Goal: Task Accomplishment & Management: Complete application form

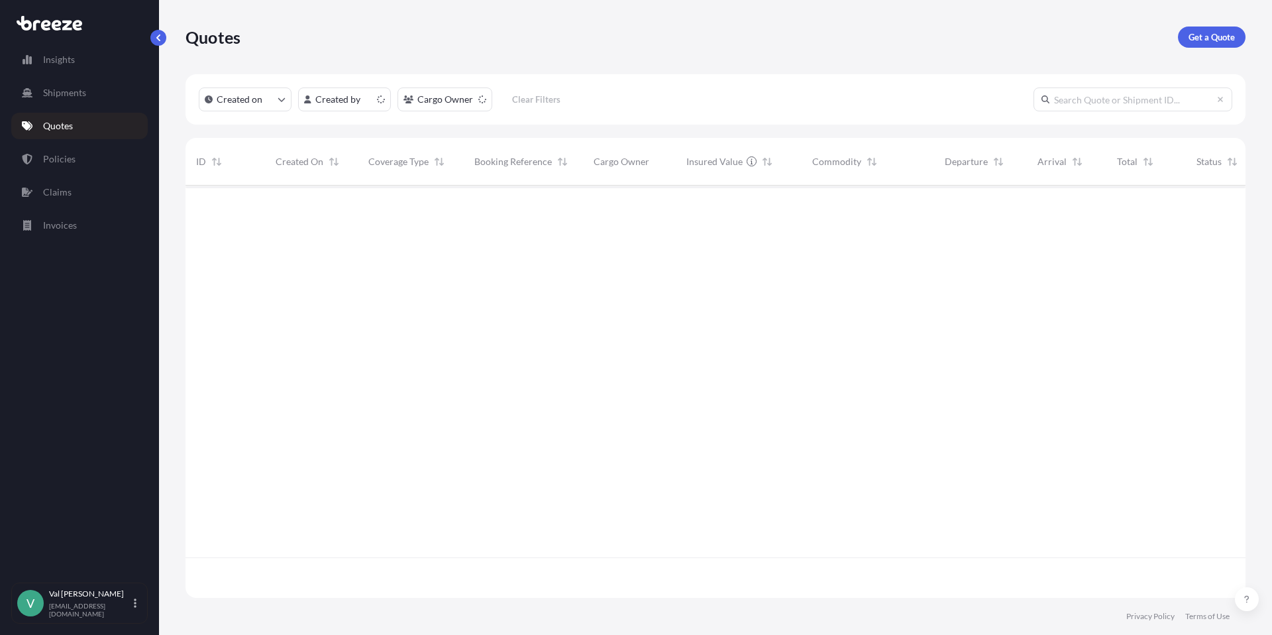
scroll to position [410, 1050]
click at [1211, 30] on p "Get a Quote" at bounding box center [1212, 36] width 46 height 13
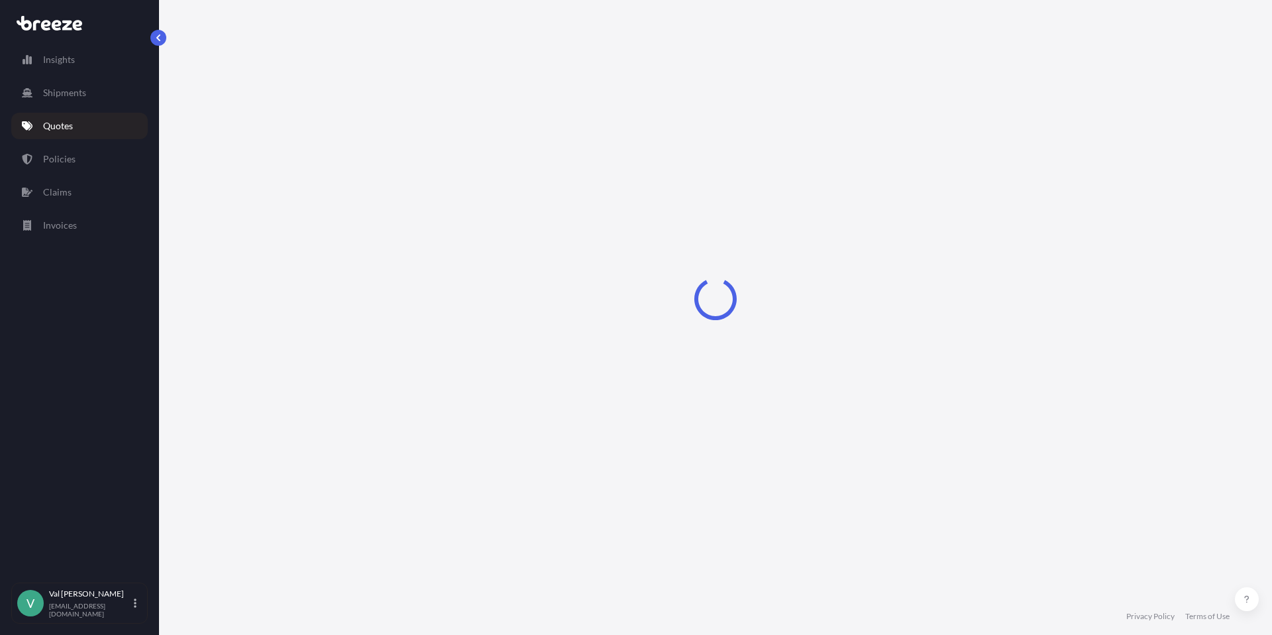
select select "Sea"
select select "1"
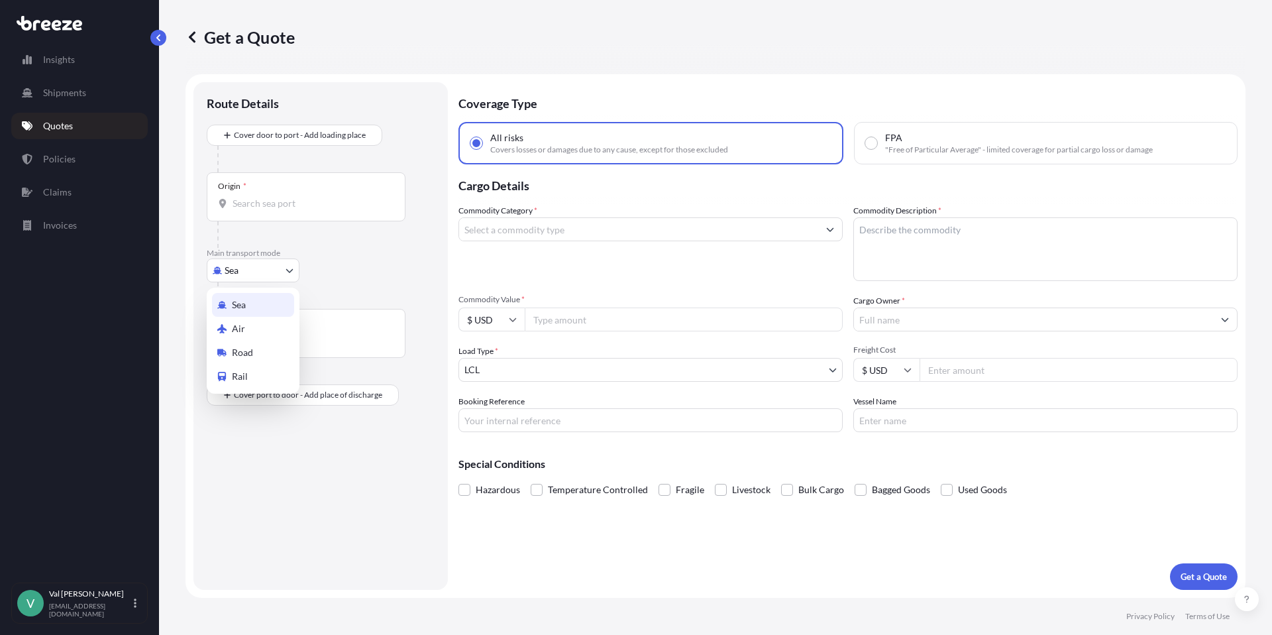
click at [252, 266] on body "Insights Shipments Quotes Policies Claims Invoices V [PERSON_NAME] [PERSON_NAME…" at bounding box center [636, 317] width 1272 height 635
click at [254, 344] on div "Road" at bounding box center [253, 353] width 82 height 24
select select "Road"
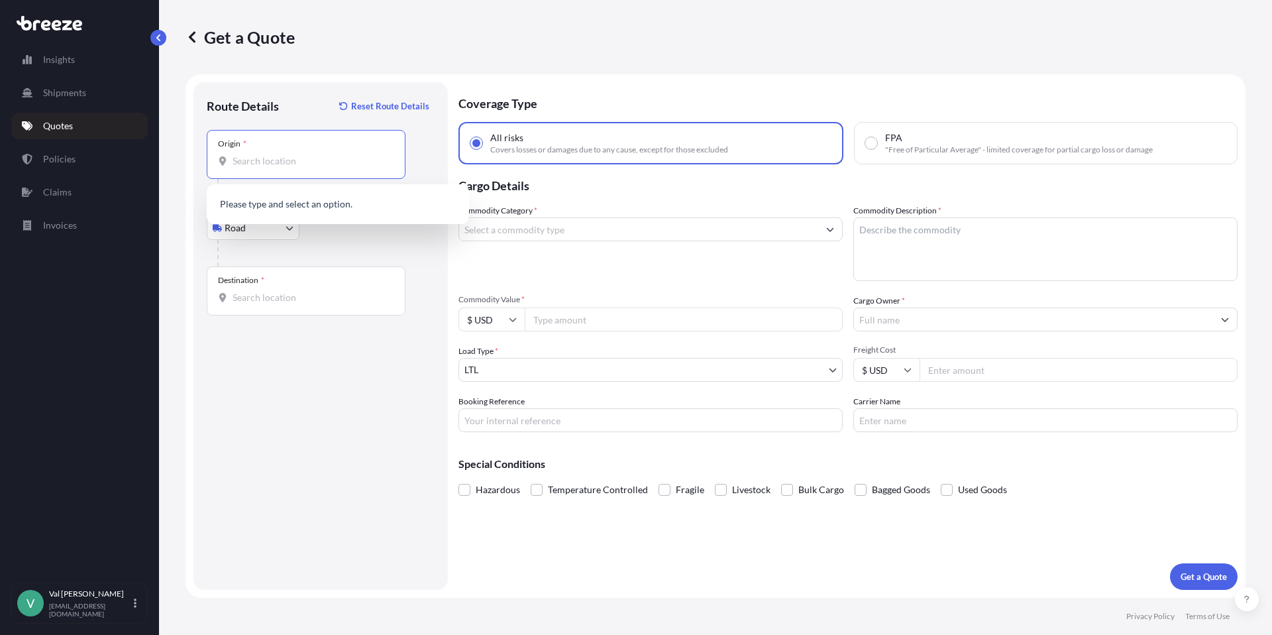
click at [270, 158] on input "Origin *" at bounding box center [311, 160] width 156 height 13
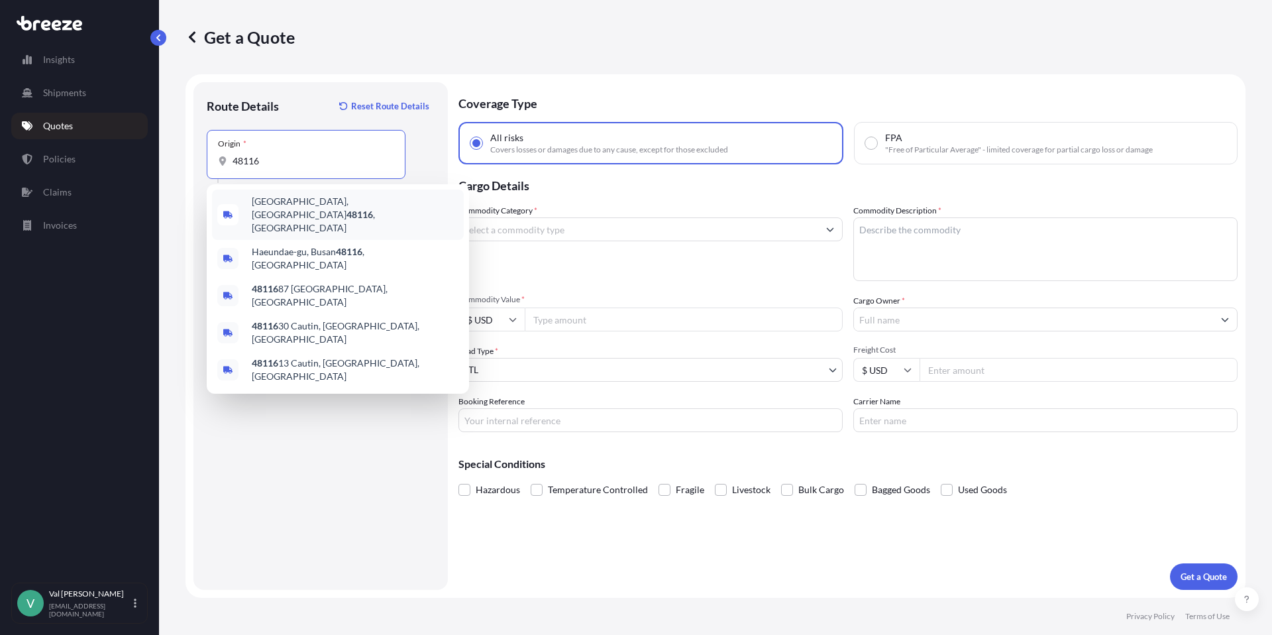
click at [270, 202] on span "[GEOGRAPHIC_DATA] , [GEOGRAPHIC_DATA]" at bounding box center [355, 215] width 207 height 40
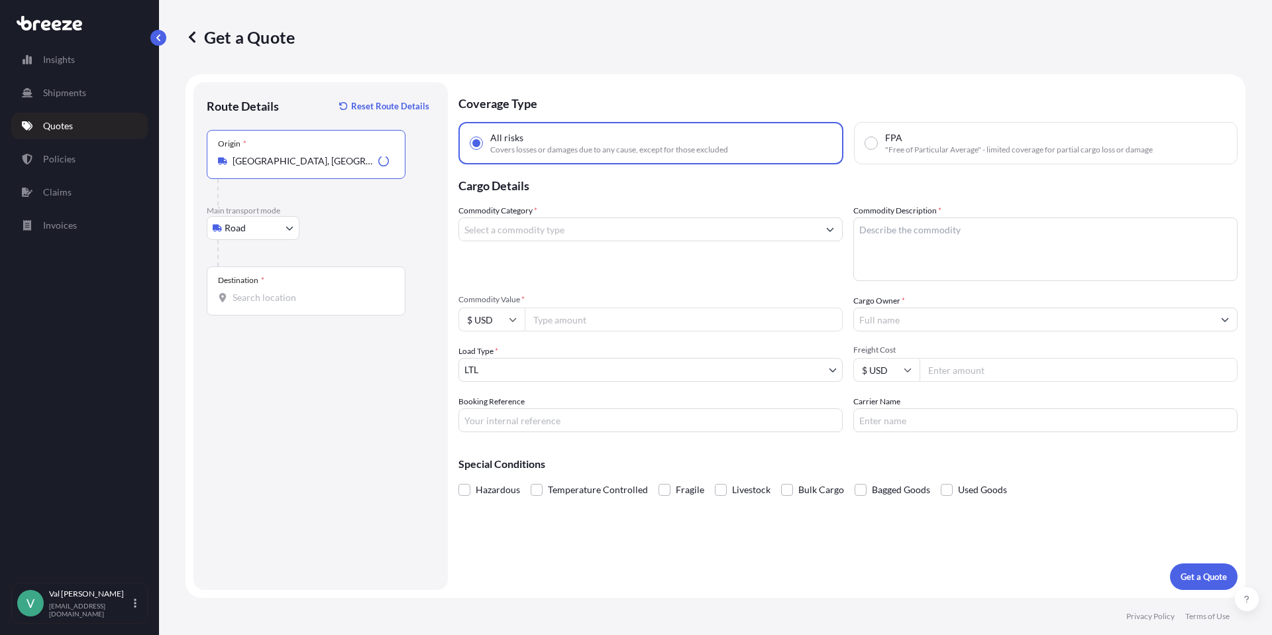
type input "[GEOGRAPHIC_DATA], [GEOGRAPHIC_DATA]"
click at [269, 298] on input "Destination *" at bounding box center [311, 297] width 156 height 13
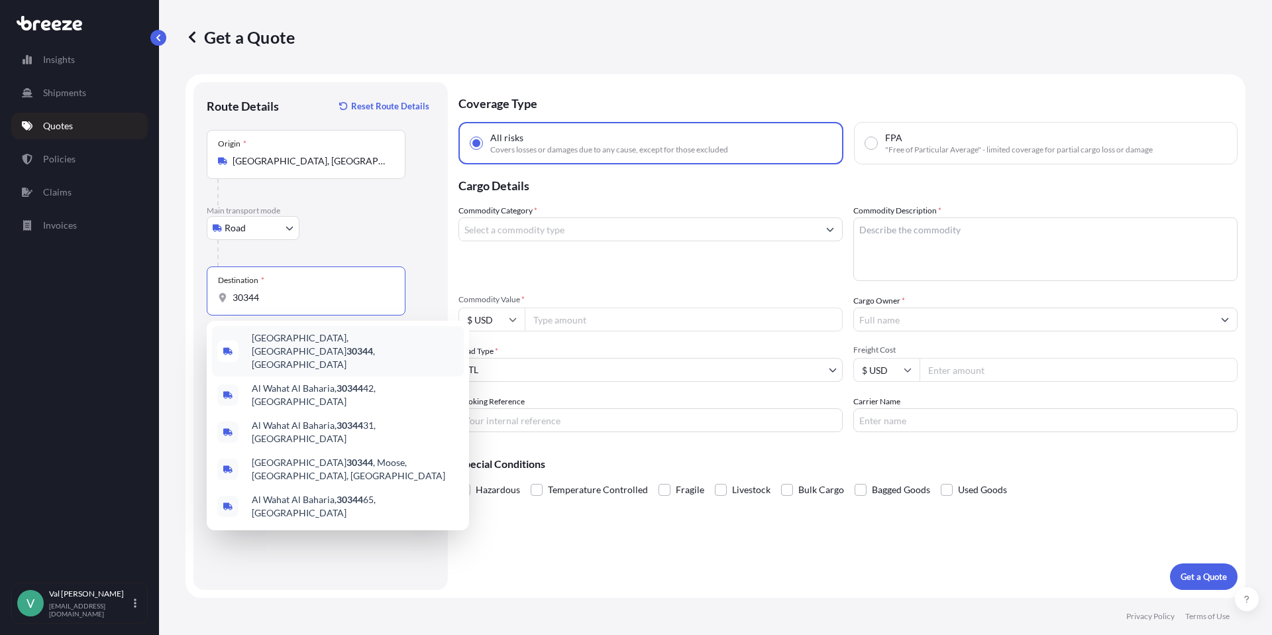
click at [284, 335] on span "[GEOGRAPHIC_DATA] , [GEOGRAPHIC_DATA]" at bounding box center [355, 351] width 207 height 40
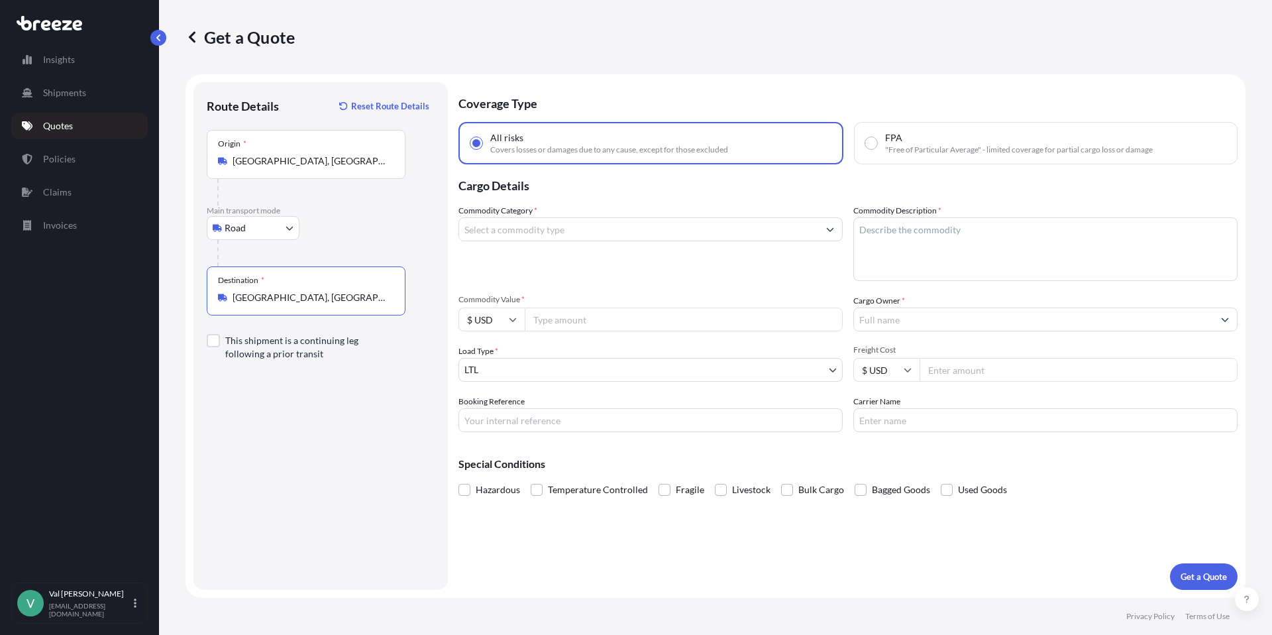
type input "[GEOGRAPHIC_DATA], [GEOGRAPHIC_DATA]"
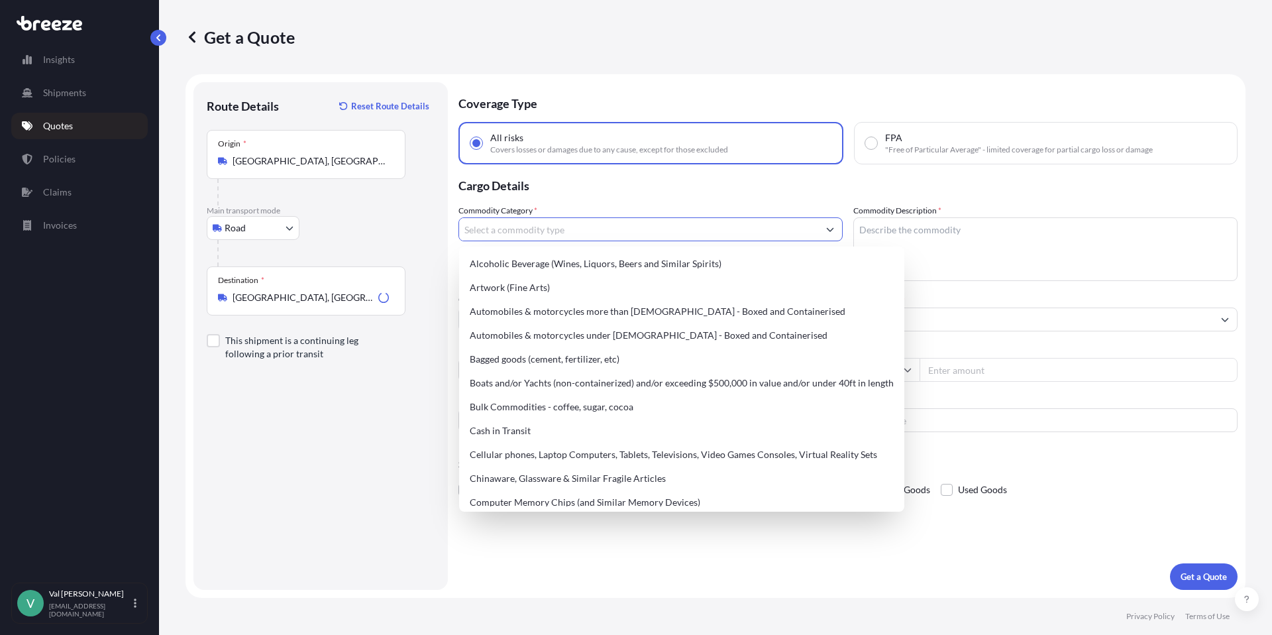
click at [493, 233] on input "Commodity Category *" at bounding box center [638, 229] width 359 height 24
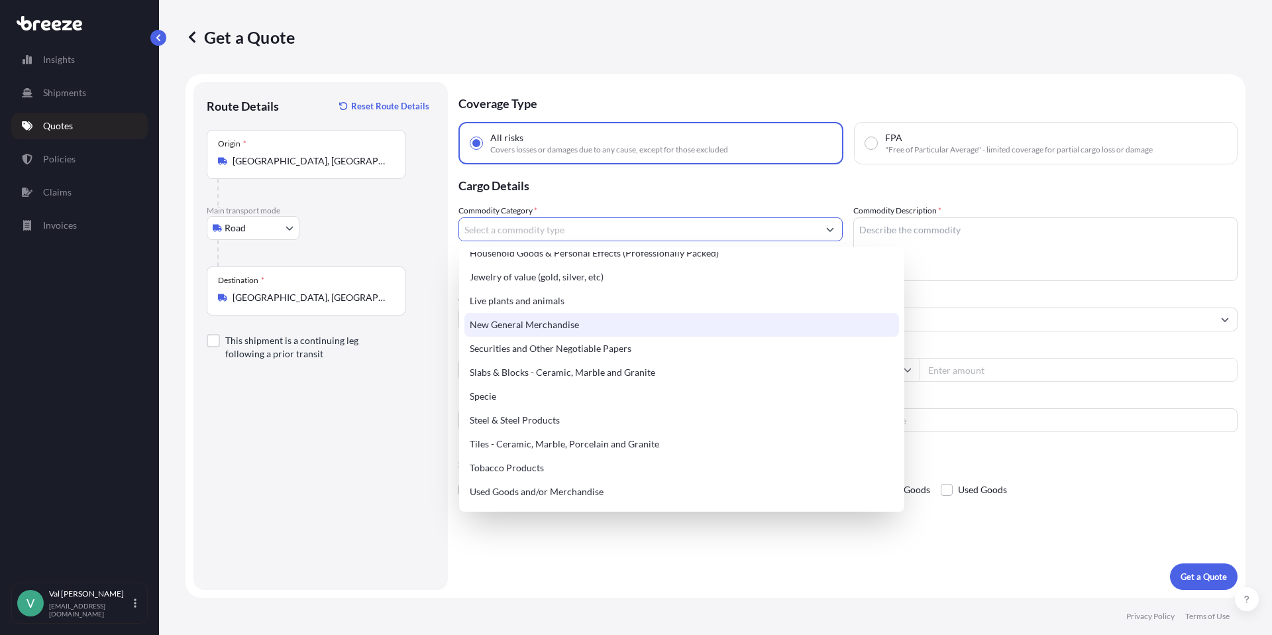
scroll to position [495, 0]
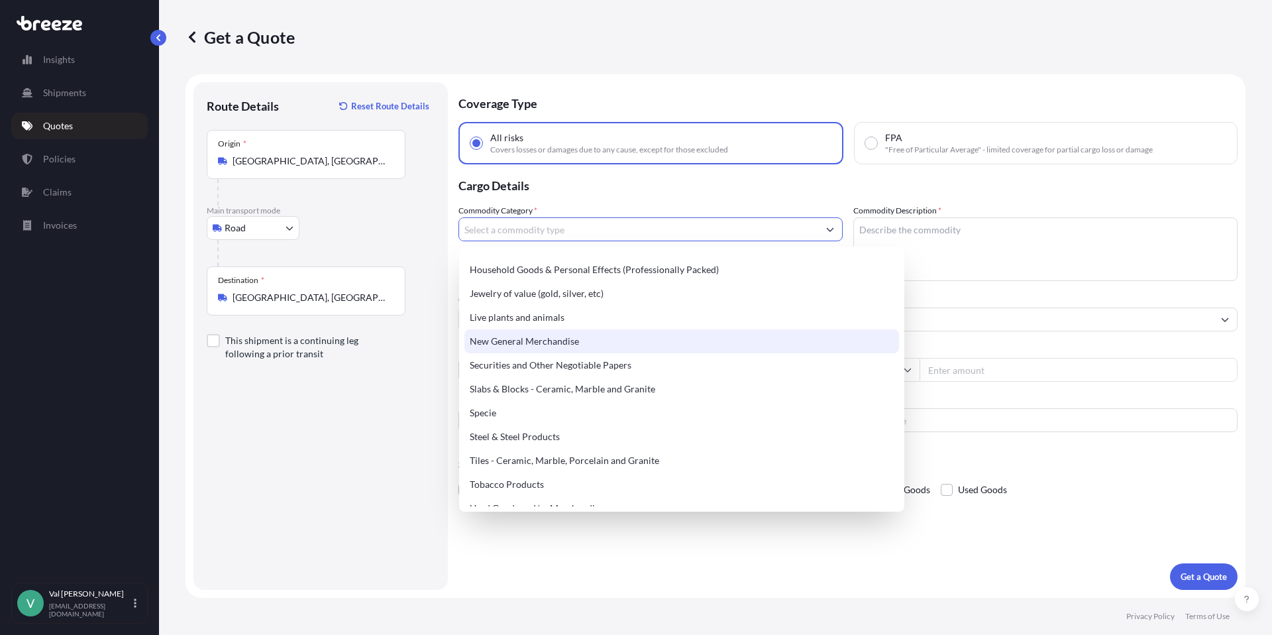
click at [624, 338] on div "New General Merchandise" at bounding box center [682, 341] width 435 height 24
type input "New General Merchandise"
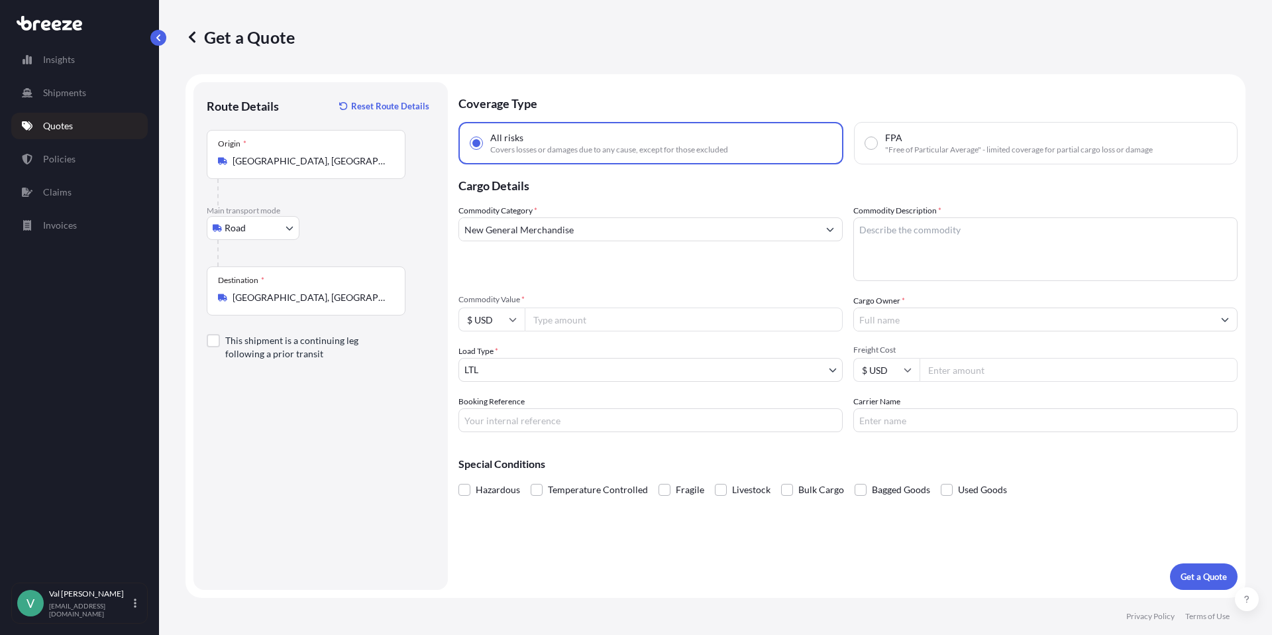
click at [594, 323] on input "Commodity Value *" at bounding box center [684, 319] width 318 height 24
type input "2334"
click at [575, 414] on input "Booking Reference" at bounding box center [651, 420] width 384 height 24
type input "MERCHANDISER"
click at [878, 243] on textarea "Commodity Description *" at bounding box center [1046, 249] width 384 height 64
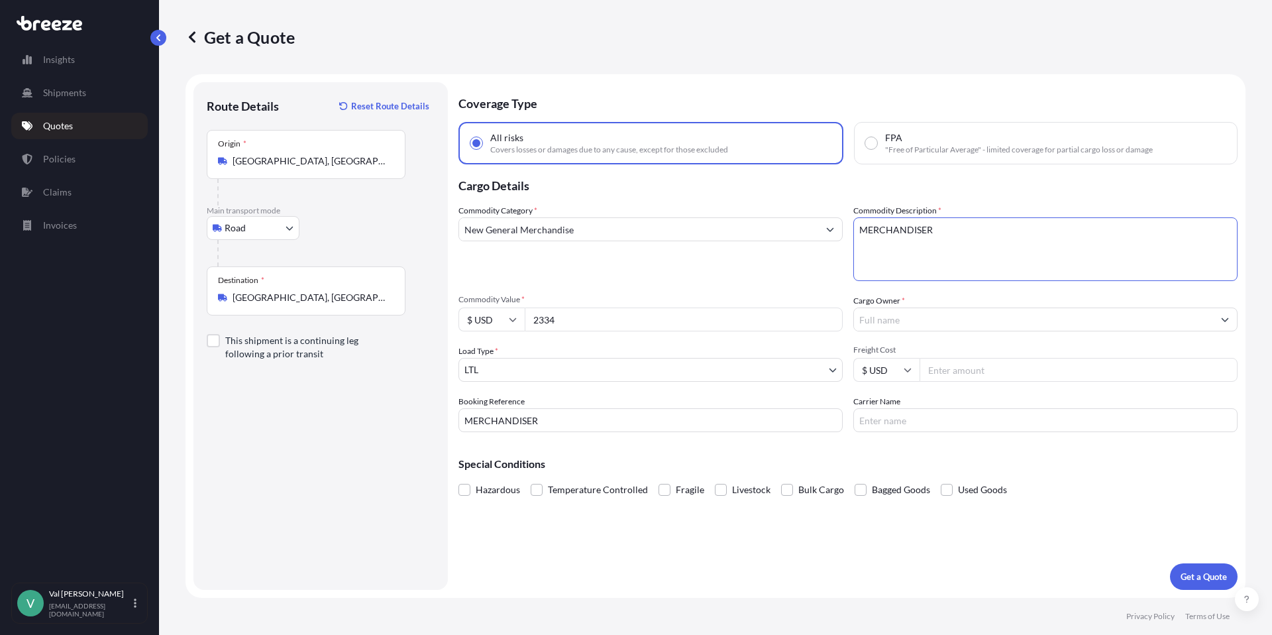
type textarea "MERCHANDISER"
click at [901, 312] on input "Cargo Owner *" at bounding box center [1033, 319] width 359 height 24
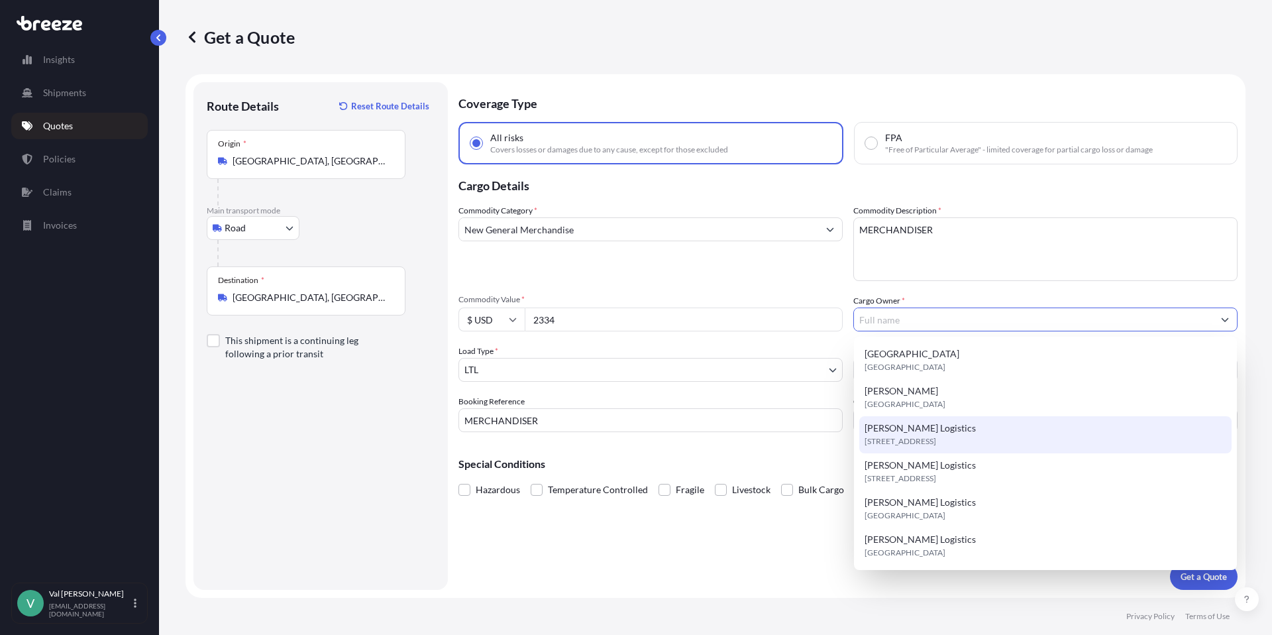
click at [907, 435] on span "[STREET_ADDRESS]" at bounding box center [901, 441] width 72 height 13
type input "[PERSON_NAME] Logistics"
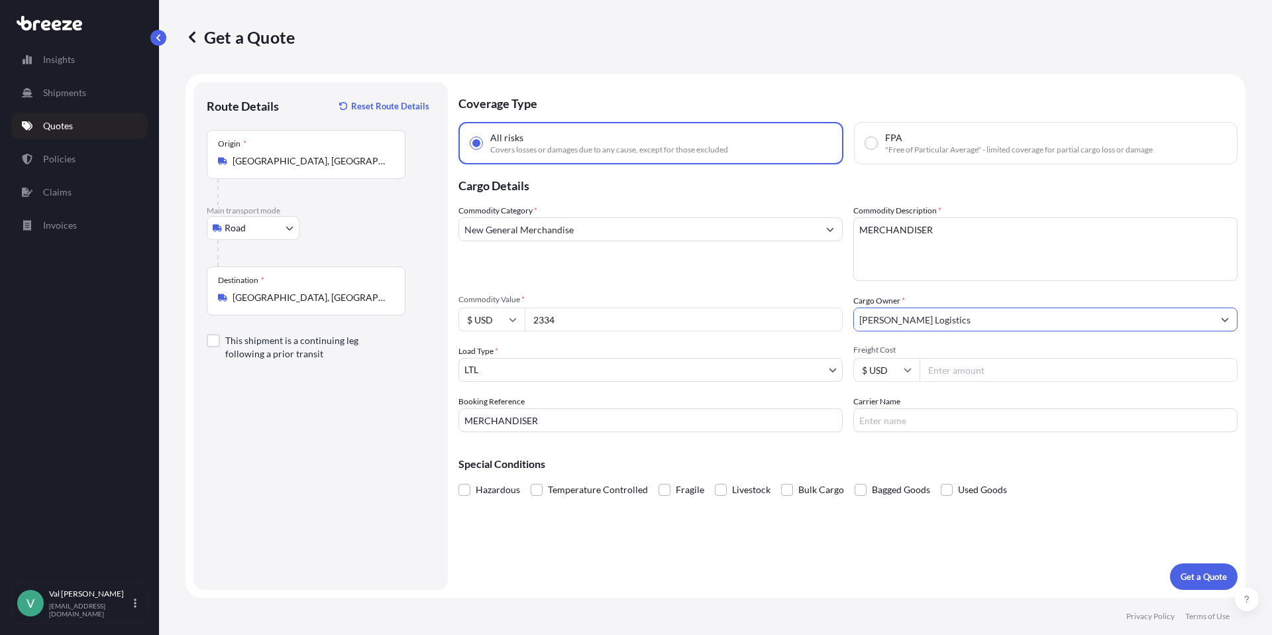
click at [955, 374] on input "Freight Cost" at bounding box center [1079, 370] width 318 height 24
type input "166.61"
click at [929, 423] on input "Carrier Name" at bounding box center [1046, 420] width 384 height 24
type input "XPO LOGISTICS"
click at [1193, 577] on p "Get a Quote" at bounding box center [1204, 576] width 46 height 13
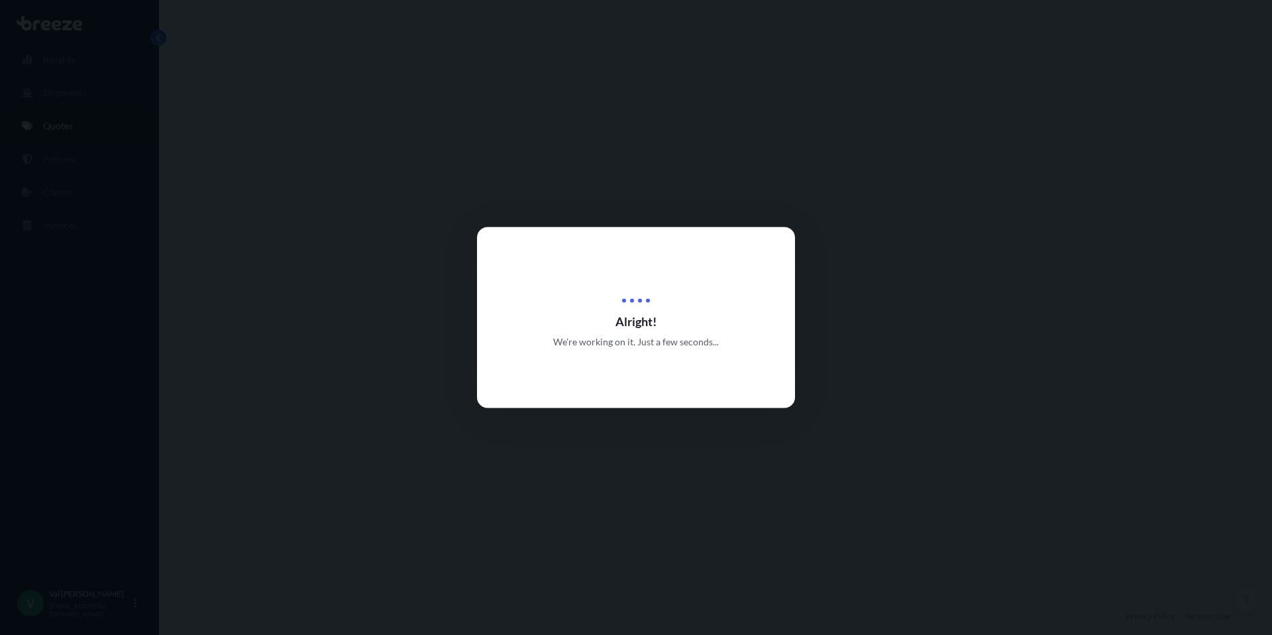
select select "Road"
select select "1"
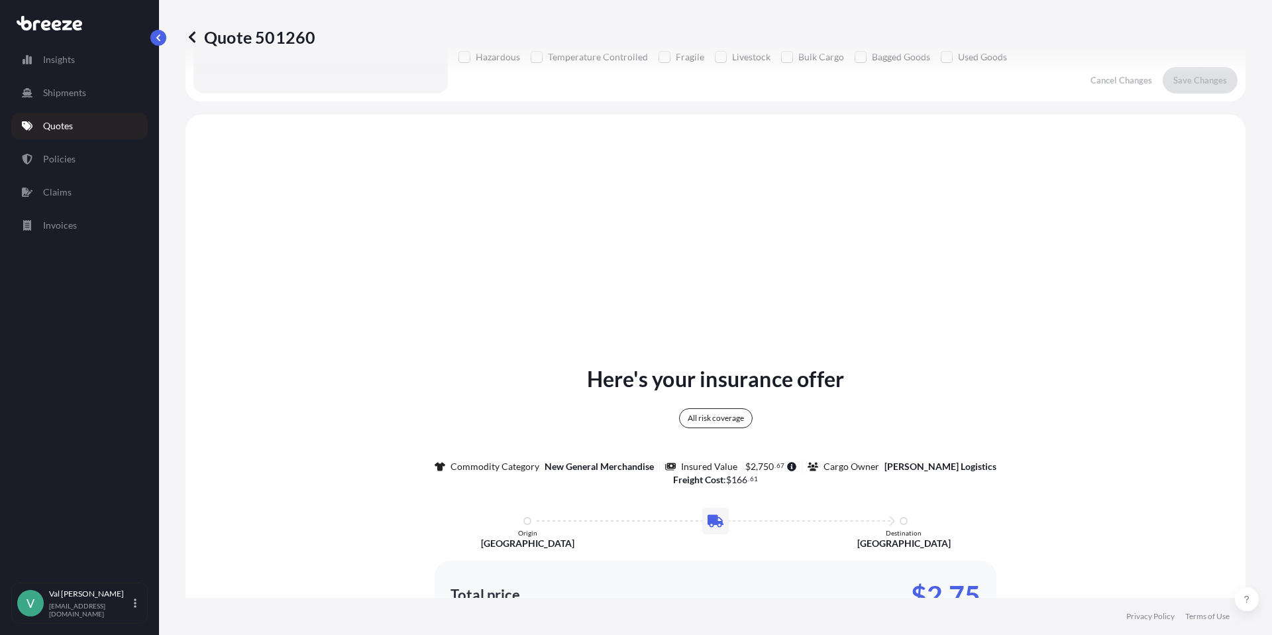
scroll to position [481, 0]
